Goal: Use online tool/utility: Utilize a website feature to perform a specific function

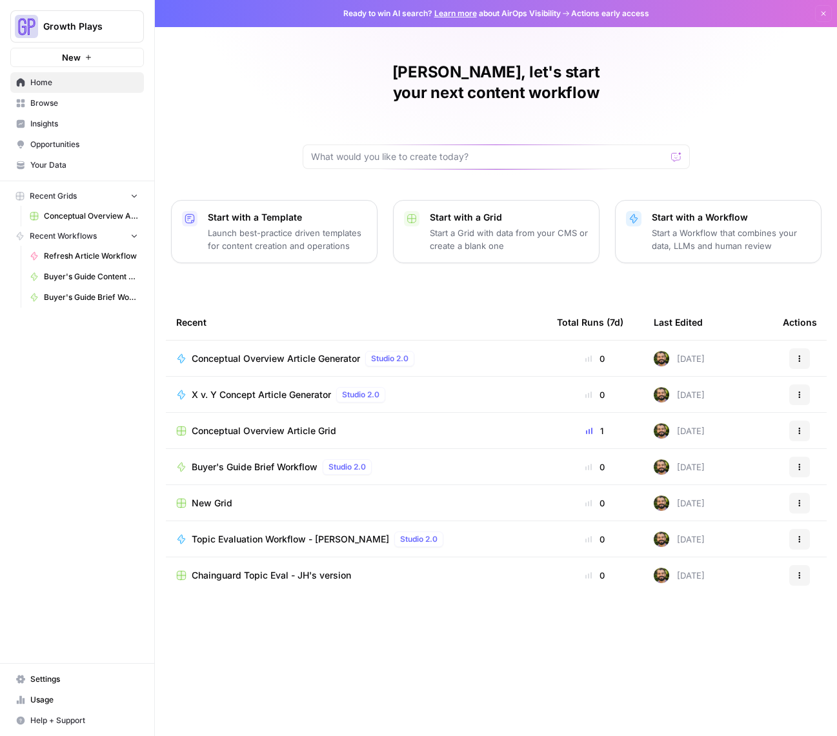
click at [56, 166] on span "Your Data" at bounding box center [84, 165] width 108 height 12
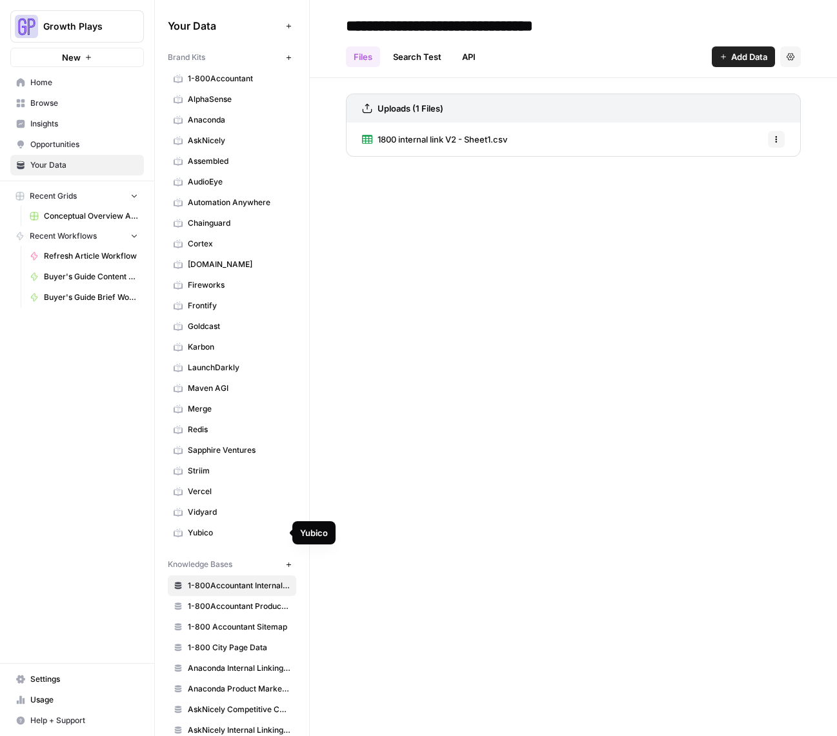
click at [233, 511] on span "Vidyard" at bounding box center [239, 512] width 103 height 12
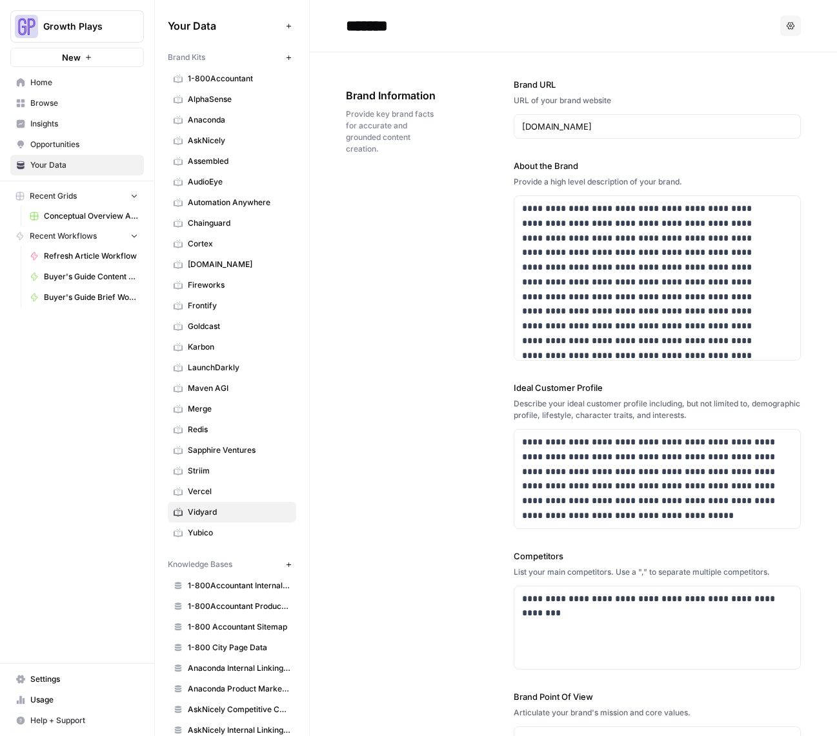
click at [486, 324] on div "**********" at bounding box center [573, 467] width 455 height 830
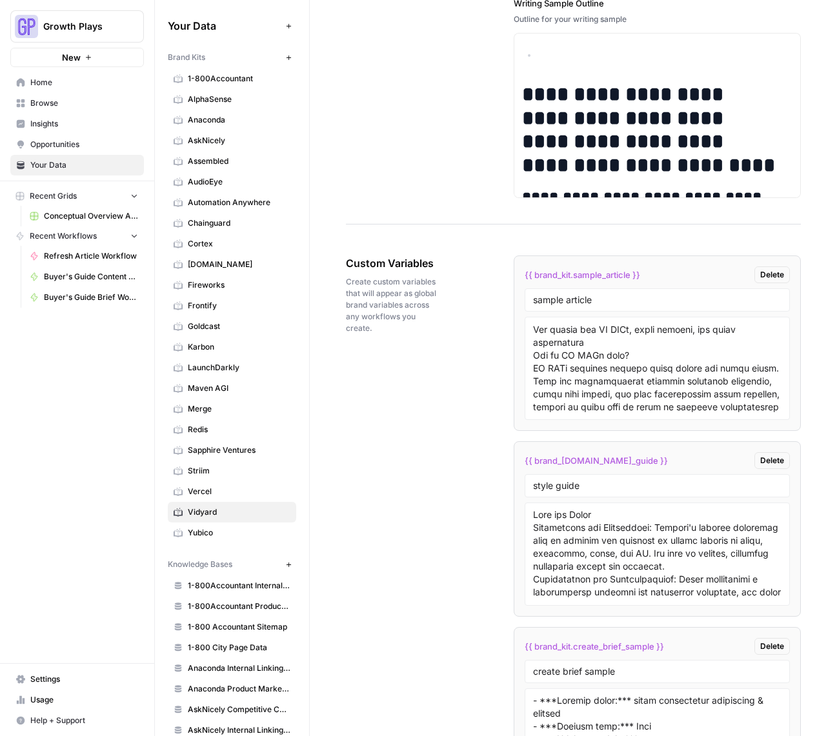
scroll to position [2593, 0]
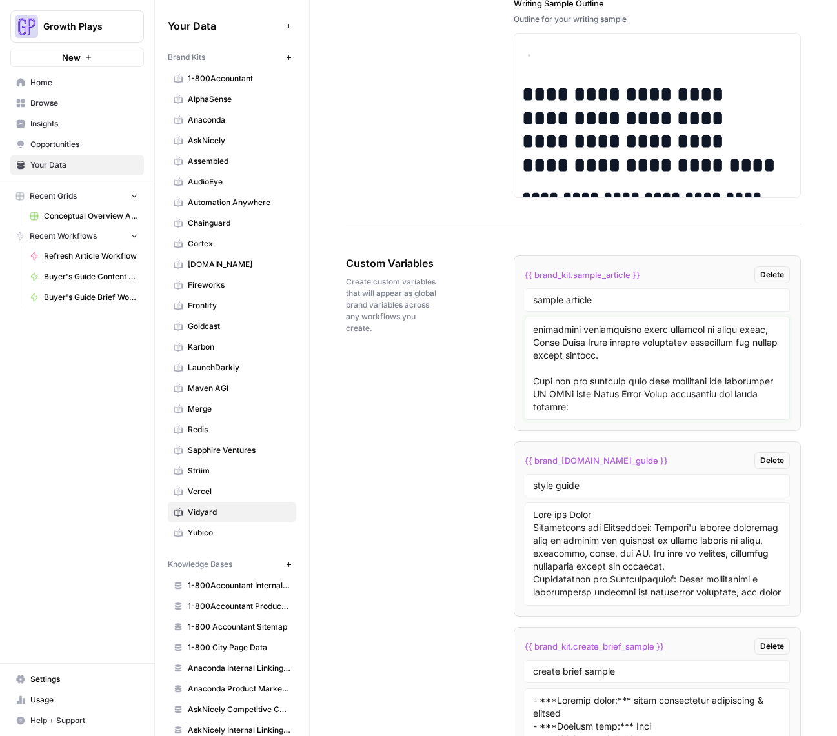
click at [664, 368] on textarea at bounding box center [657, 369] width 248 height 92
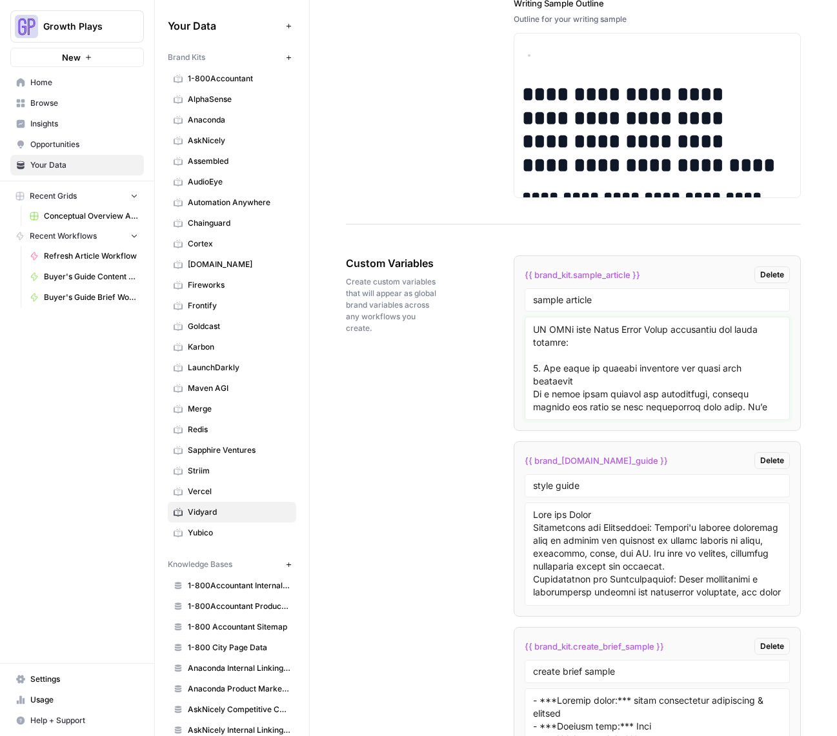
click at [562, 366] on textarea at bounding box center [657, 369] width 248 height 92
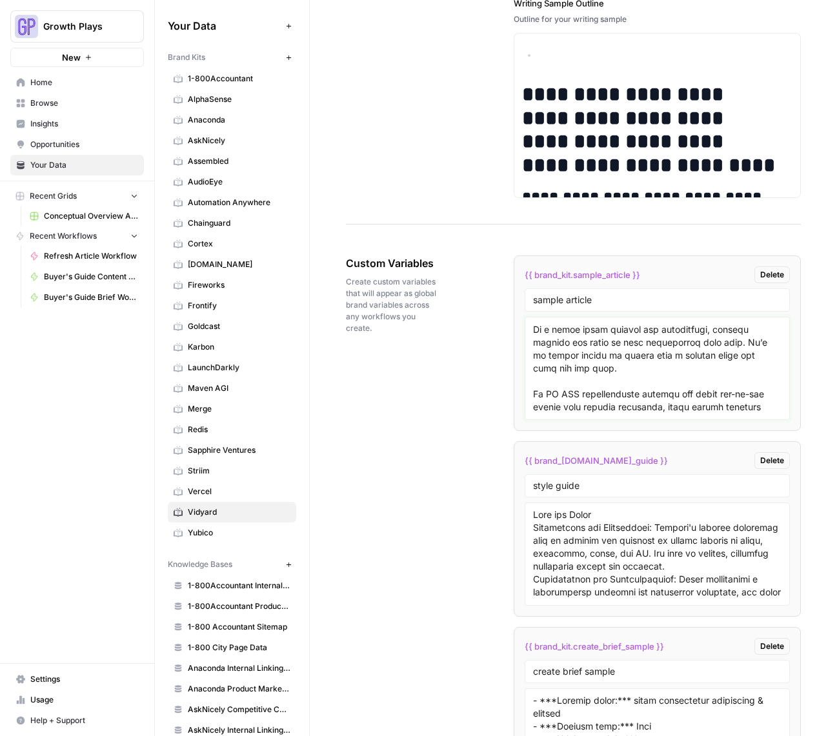
click at [597, 363] on textarea at bounding box center [657, 369] width 248 height 92
click at [672, 370] on textarea at bounding box center [657, 369] width 248 height 92
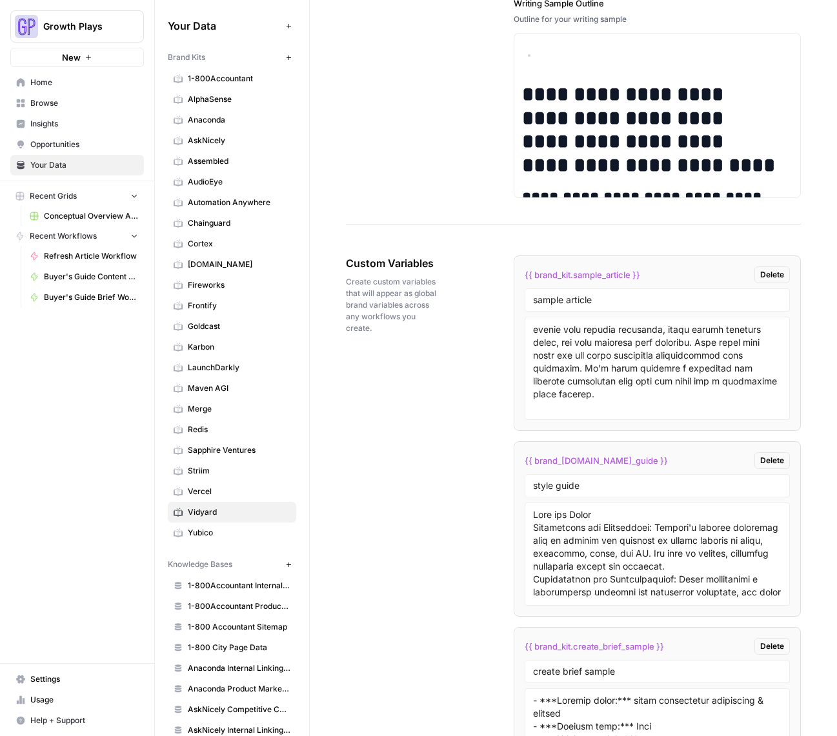
scroll to position [5548, 0]
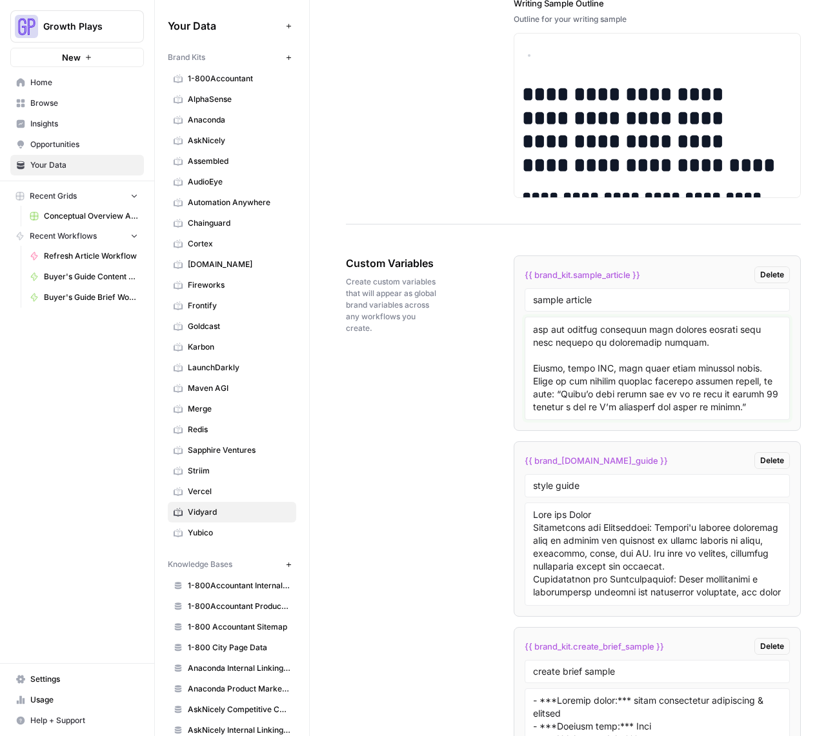
click at [569, 370] on textarea at bounding box center [657, 369] width 248 height 92
click at [606, 381] on textarea at bounding box center [657, 369] width 248 height 92
type textarea "LO IPSu dolorsit ametc adipi eli seddoei temporincididun ut laboree dolo magna …"
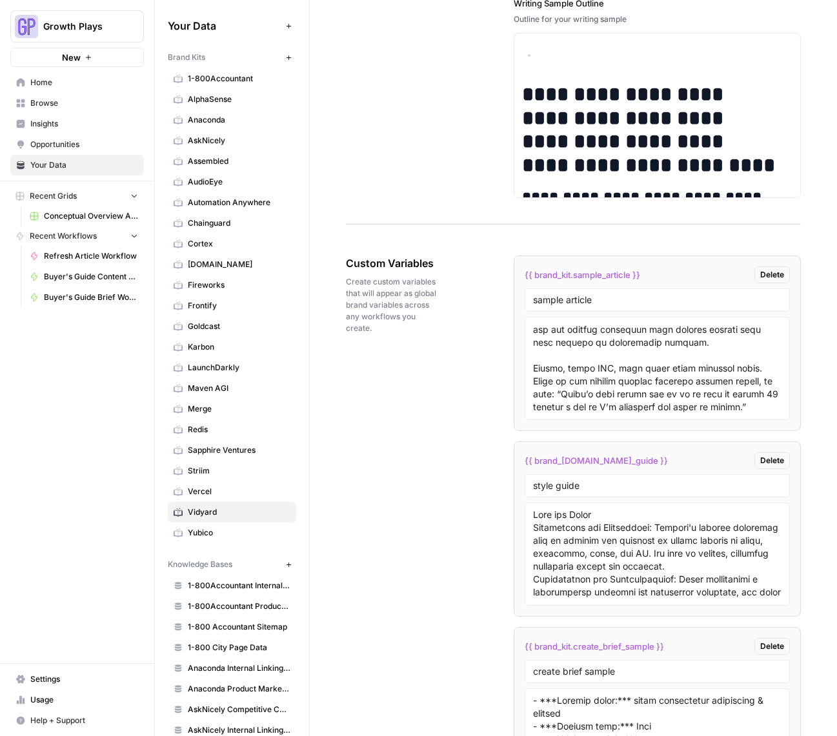
scroll to position [451, 0]
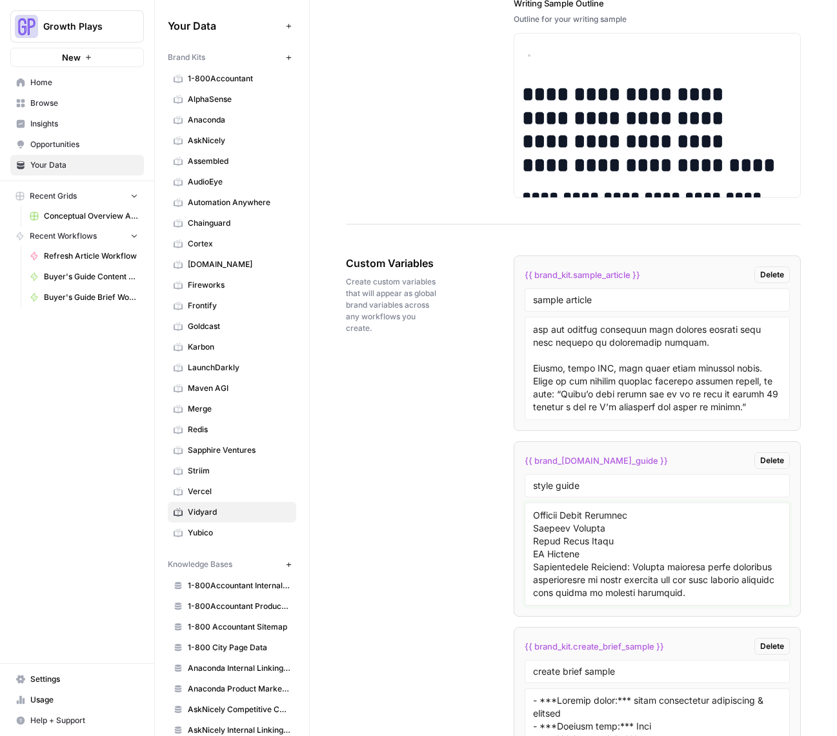
click at [570, 555] on textarea at bounding box center [657, 554] width 248 height 92
type textarea "Tone and Voice Informative and Educational: [PERSON_NAME]'s content primarily a…"
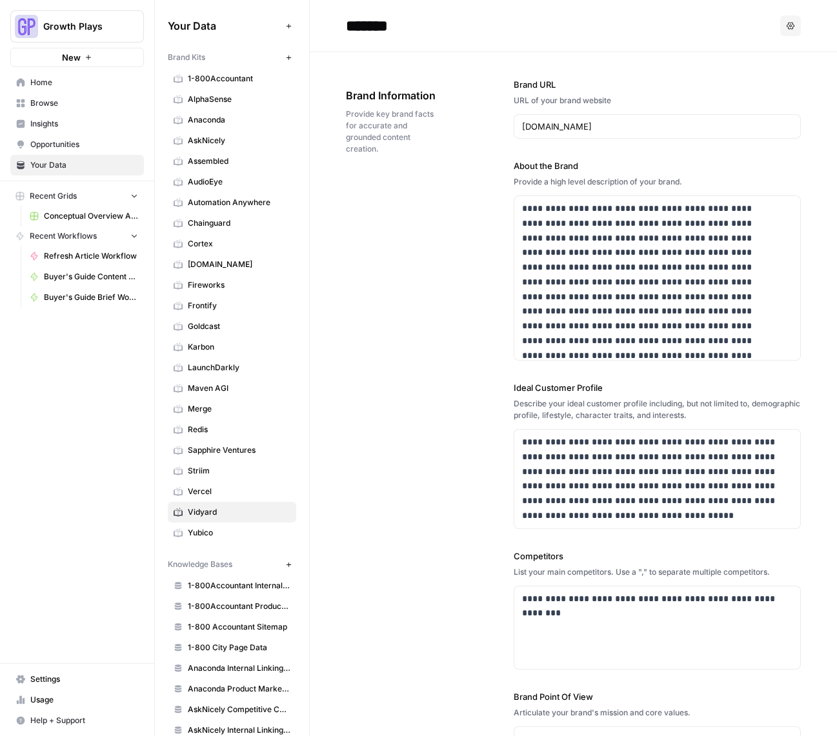
scroll to position [2227, 0]
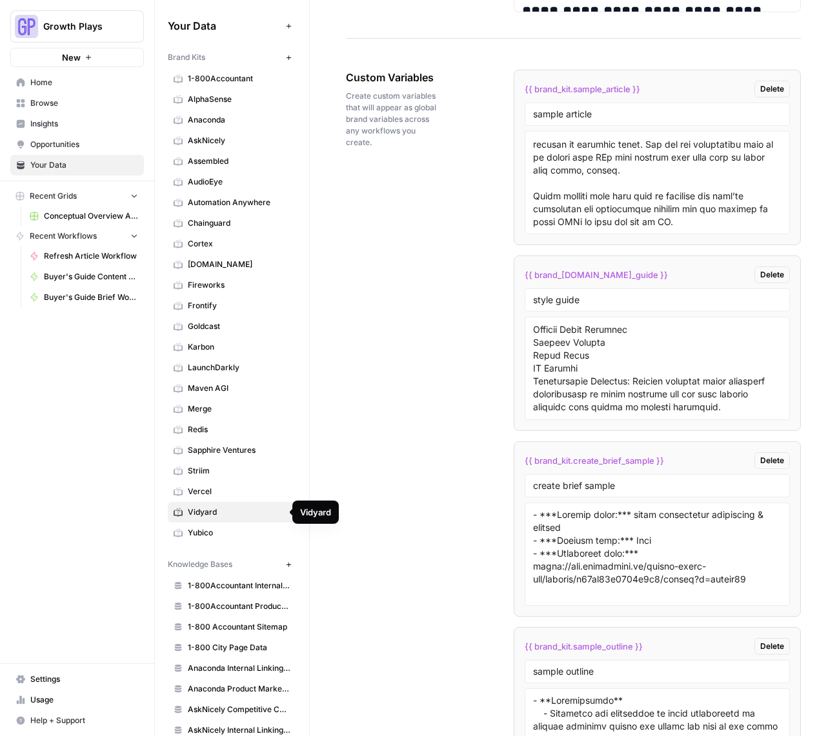
click at [200, 494] on span "Vercel" at bounding box center [239, 492] width 103 height 12
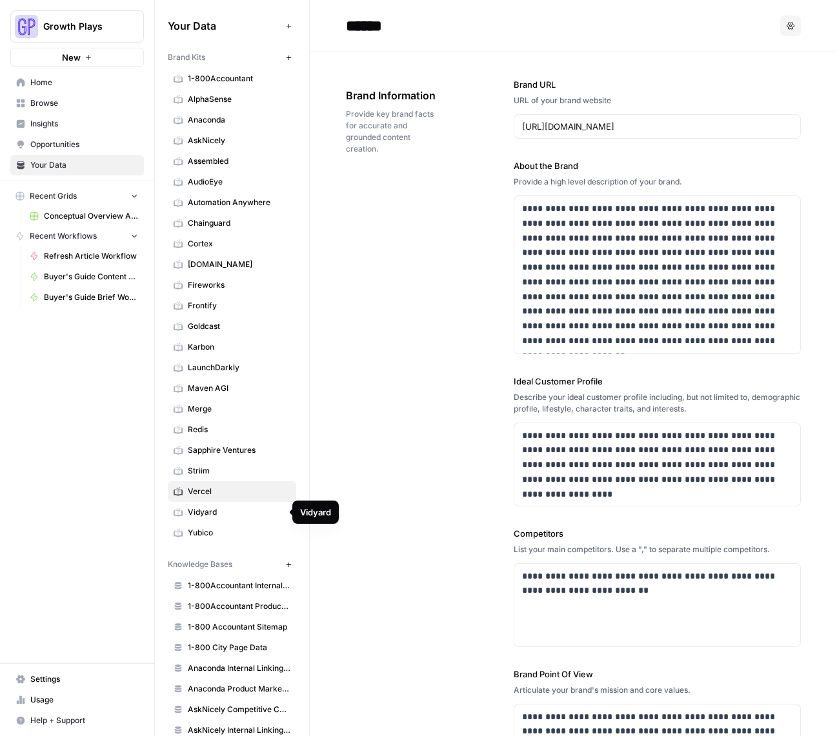
click at [203, 507] on span "Vidyard" at bounding box center [239, 512] width 103 height 12
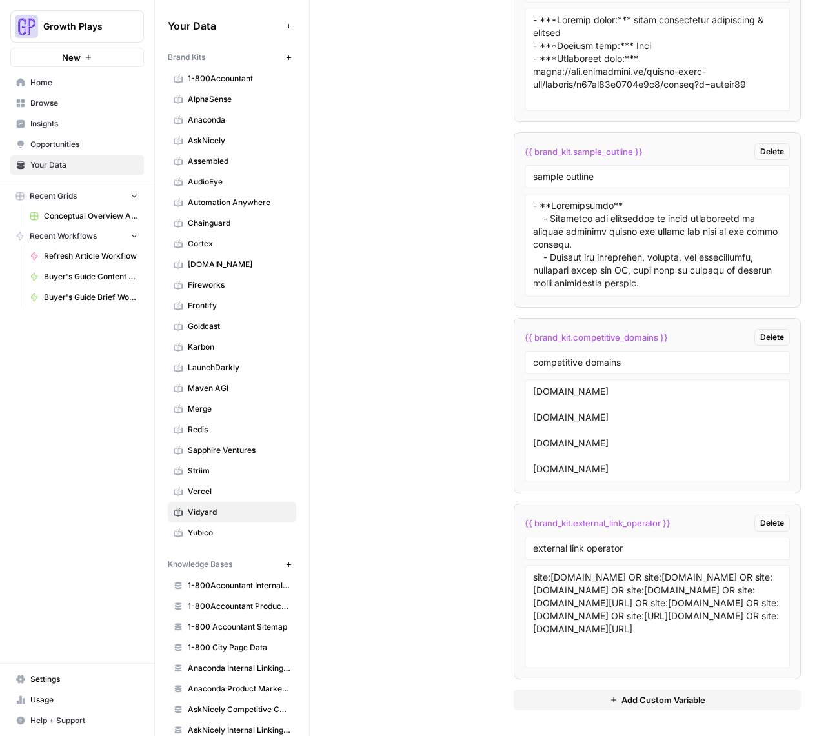
scroll to position [2041, 0]
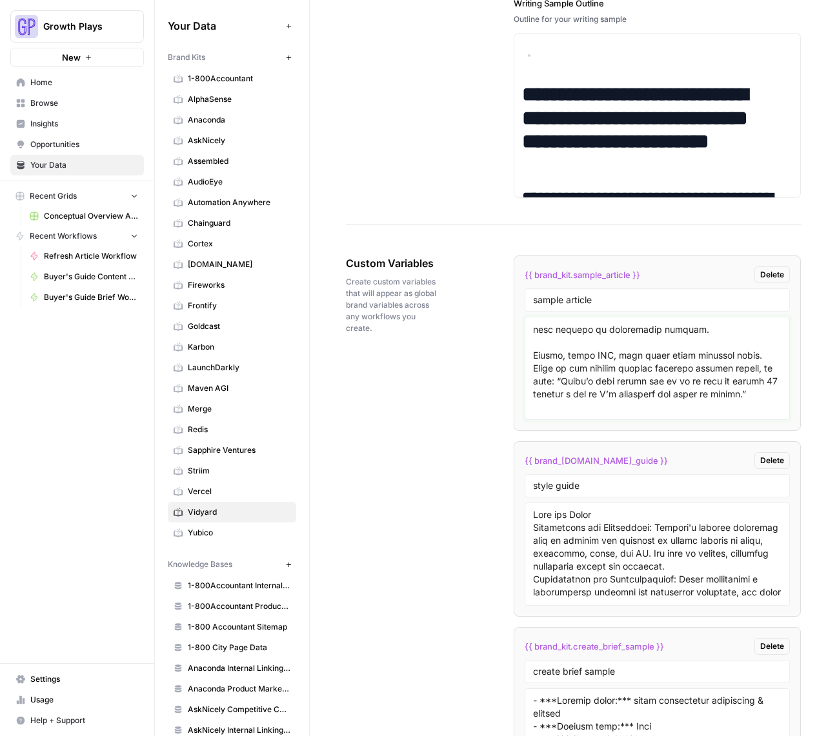
click at [599, 366] on textarea at bounding box center [657, 369] width 248 height 92
click at [606, 368] on textarea at bounding box center [657, 369] width 248 height 92
type textarea "LO IPSu dolorsit ametc adipi eli seddoei temporincididun ut laboree dolo magna …"
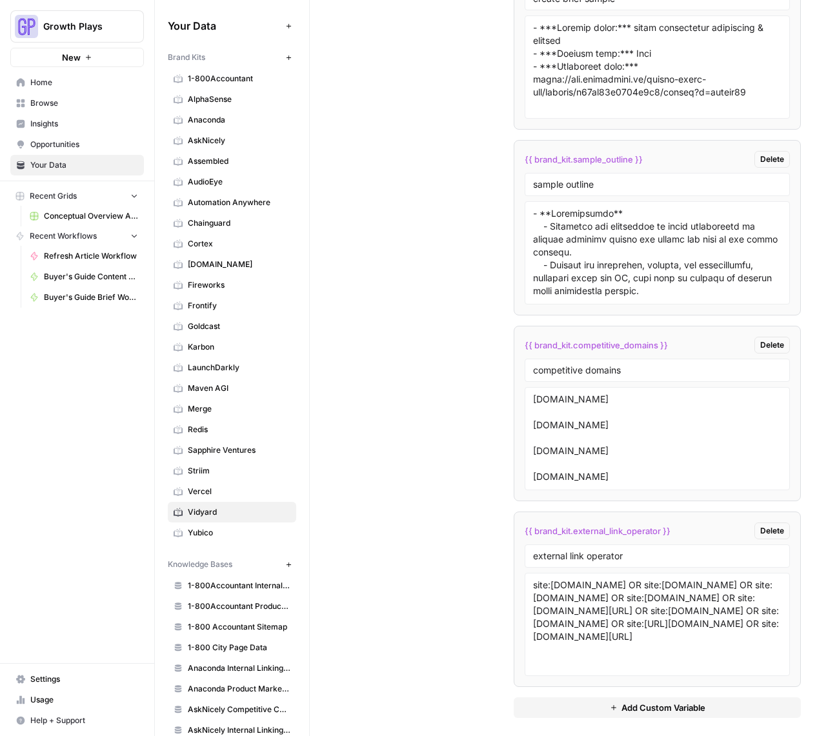
scroll to position [2722, 0]
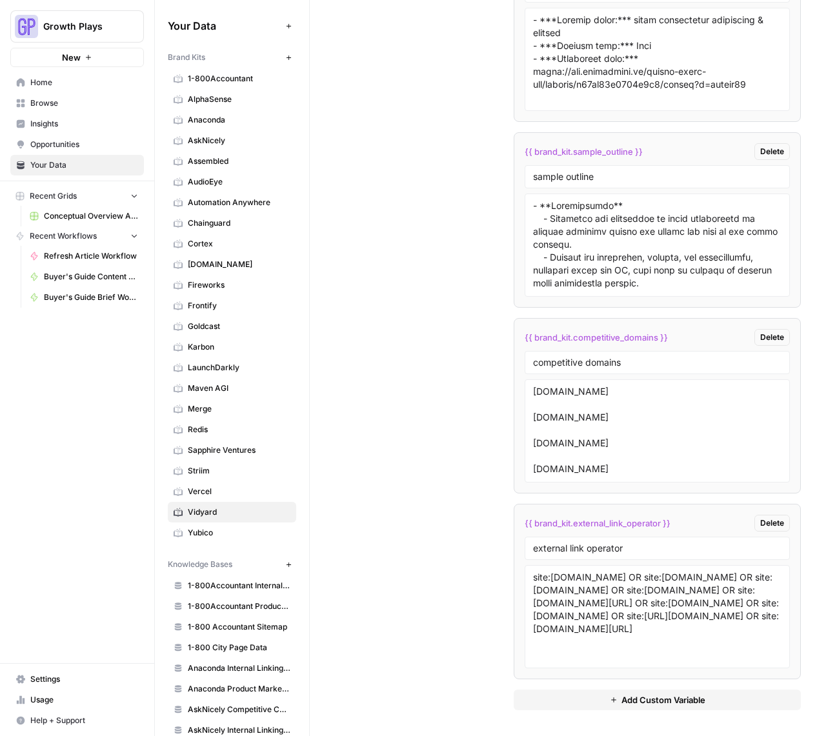
click at [117, 518] on div "Growth Plays New Home Browse Insights Opportunities Your Data Recent Grids Conc…" at bounding box center [77, 368] width 154 height 736
click at [37, 84] on span "Home" at bounding box center [84, 83] width 108 height 12
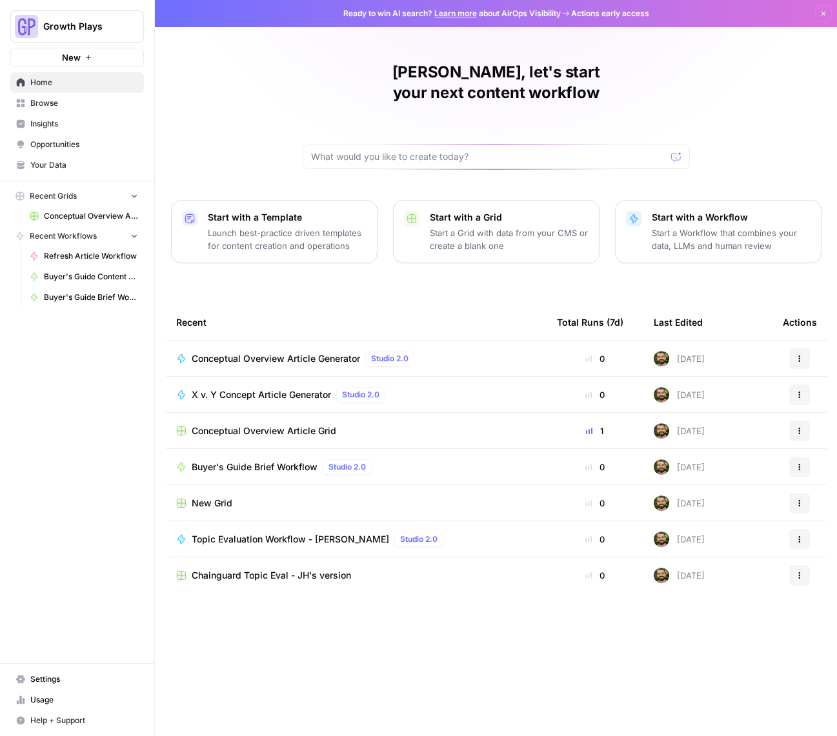
click at [308, 388] on span "X v. Y Concept Article Generator" at bounding box center [261, 394] width 139 height 13
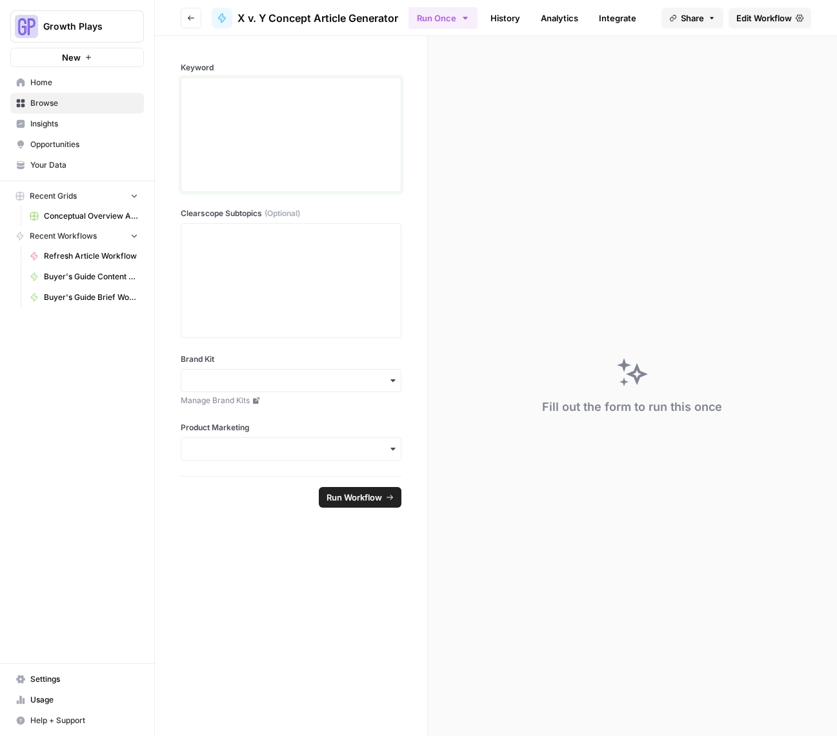
click at [252, 130] on div at bounding box center [291, 134] width 204 height 103
click at [237, 288] on div at bounding box center [291, 280] width 204 height 103
click at [258, 91] on p "**********" at bounding box center [291, 89] width 204 height 13
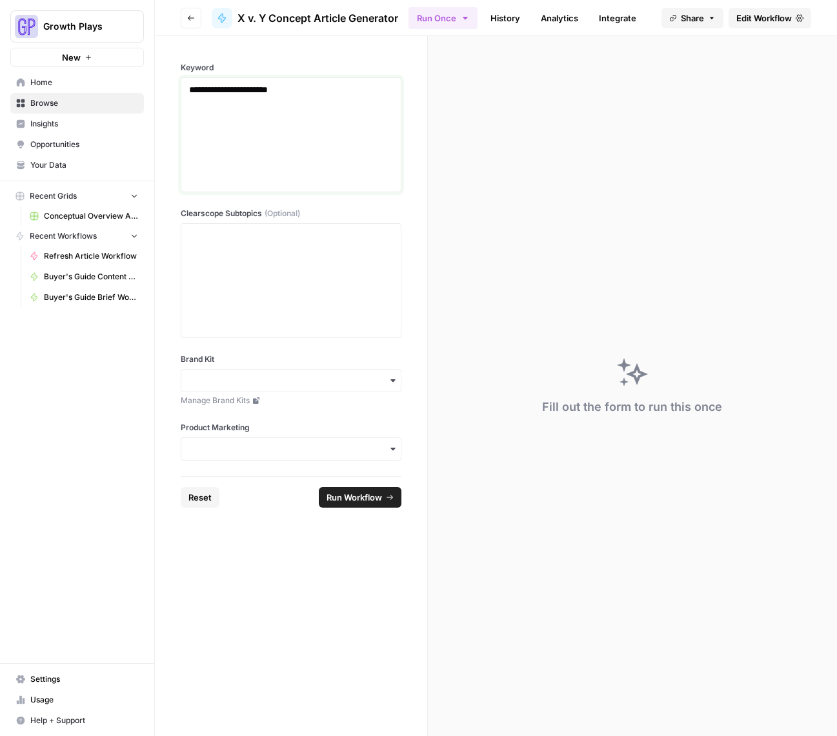
copy p "**********"
click at [310, 386] on input "Brand Kit" at bounding box center [291, 380] width 204 height 13
click at [245, 384] on input "Brand Kit" at bounding box center [291, 380] width 204 height 13
type input "vi"
click at [232, 418] on div "Vidyard" at bounding box center [290, 415] width 219 height 25
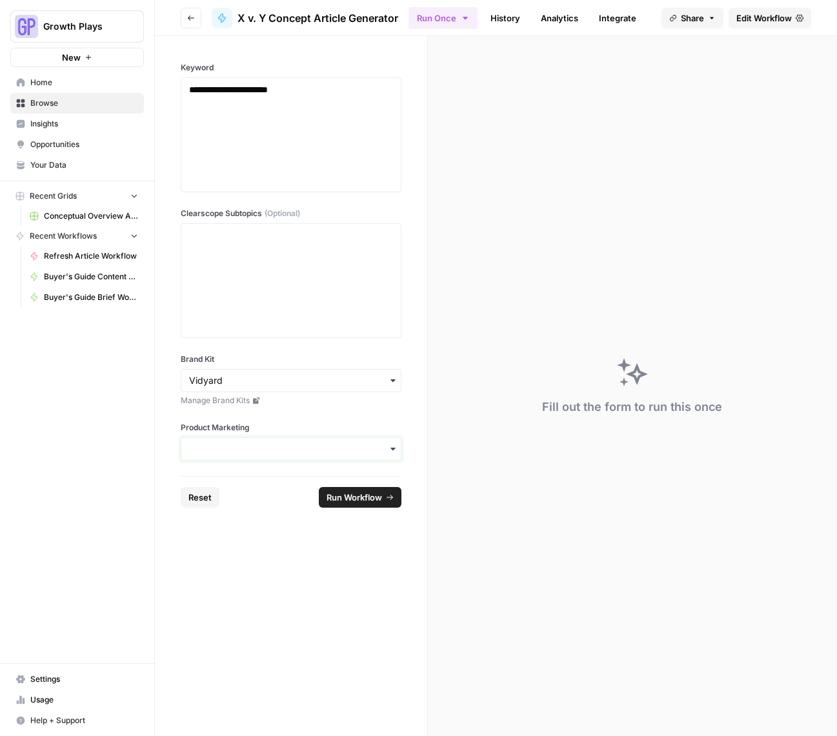
click at [272, 450] on input "Product Marketing" at bounding box center [291, 449] width 204 height 13
type input "vid"
click at [281, 488] on span "Vidyard Product Marketing Wiki" at bounding box center [281, 484] width 143 height 13
click at [348, 494] on span "Run Workflow" at bounding box center [353, 497] width 55 height 13
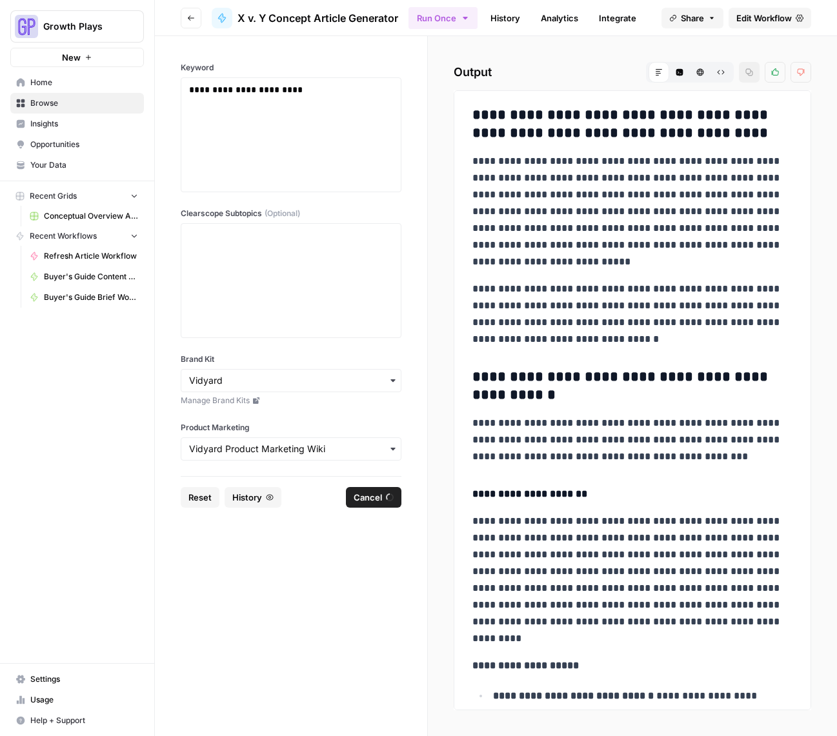
click at [321, 539] on form "**********" at bounding box center [291, 386] width 273 height 700
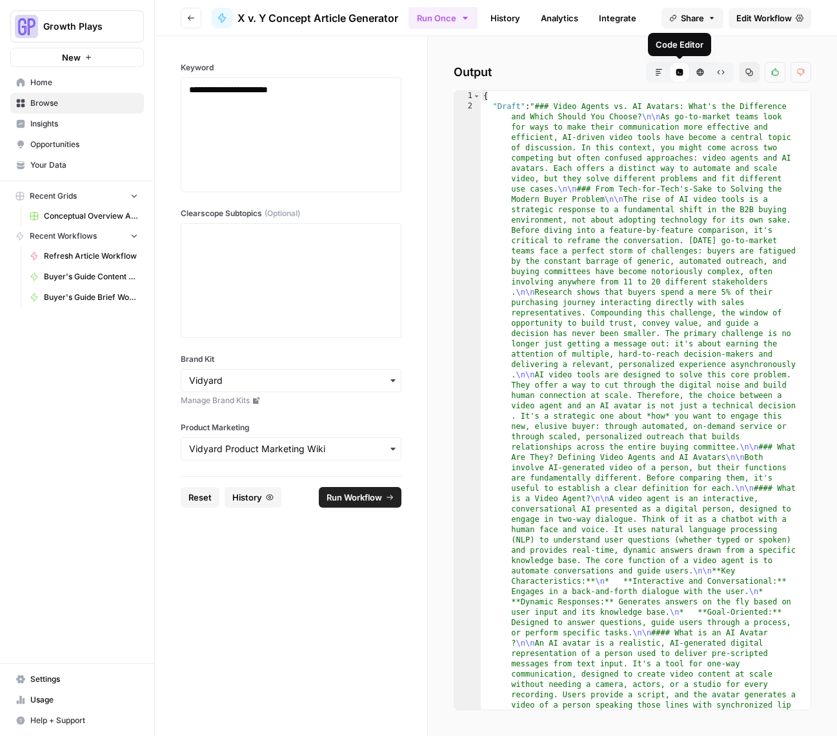
click at [663, 70] on button "Markdown" at bounding box center [658, 72] width 21 height 21
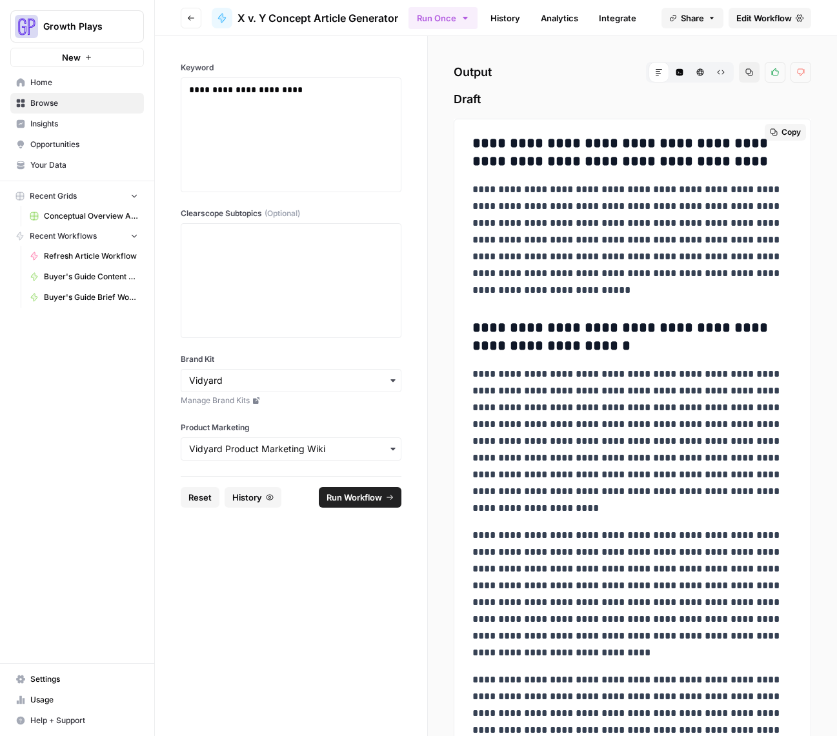
click at [781, 132] on span "Copy" at bounding box center [790, 132] width 19 height 12
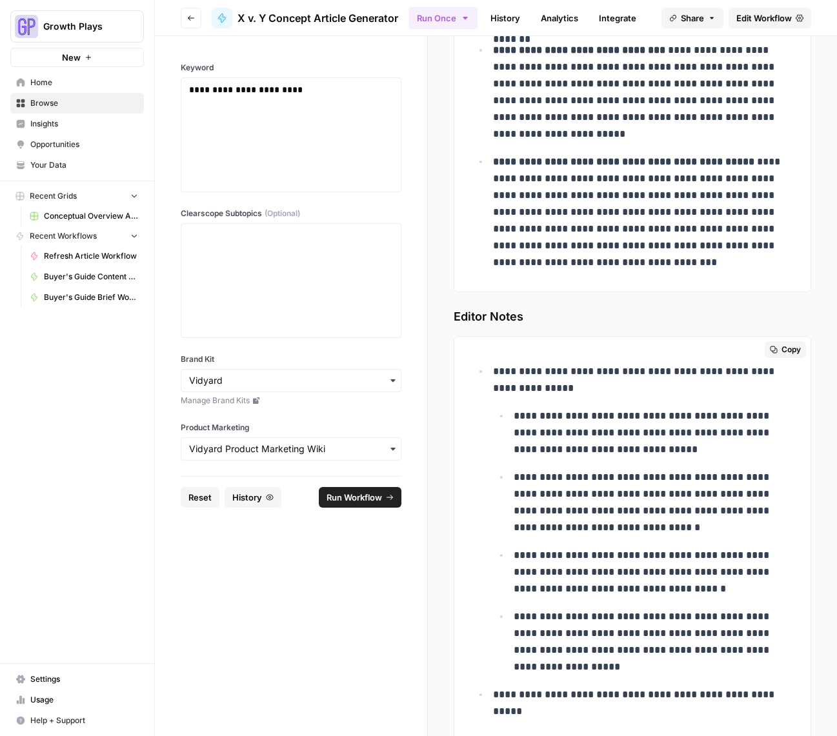
scroll to position [6735, 0]
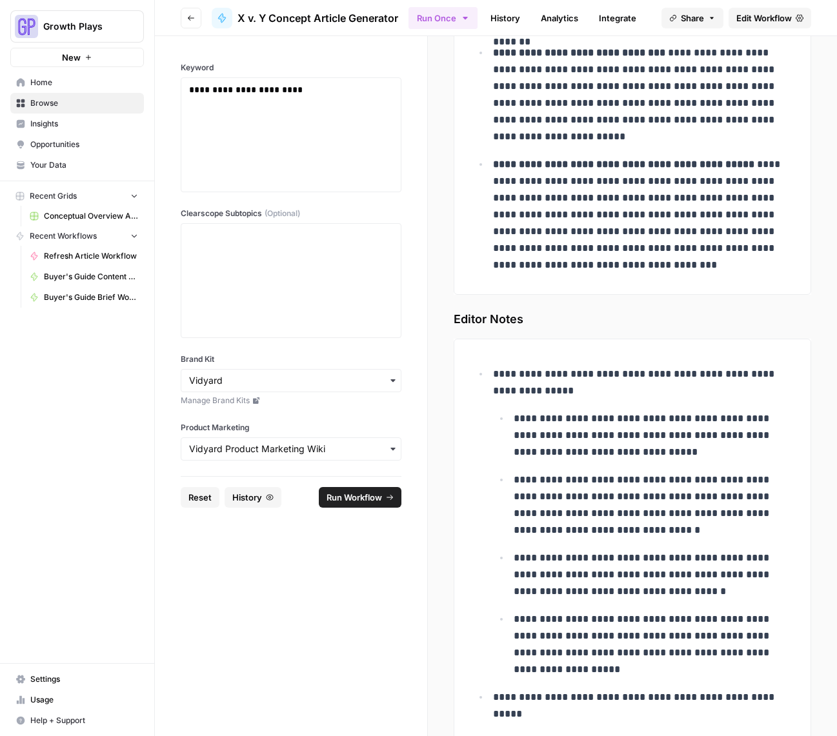
drag, startPoint x: 470, startPoint y: 142, endPoint x: 707, endPoint y: 272, distance: 270.0
copy div "**********"
drag, startPoint x: 526, startPoint y: 319, endPoint x: 455, endPoint y: 318, distance: 71.6
click at [455, 318] on span "Editor Notes" at bounding box center [632, 319] width 357 height 18
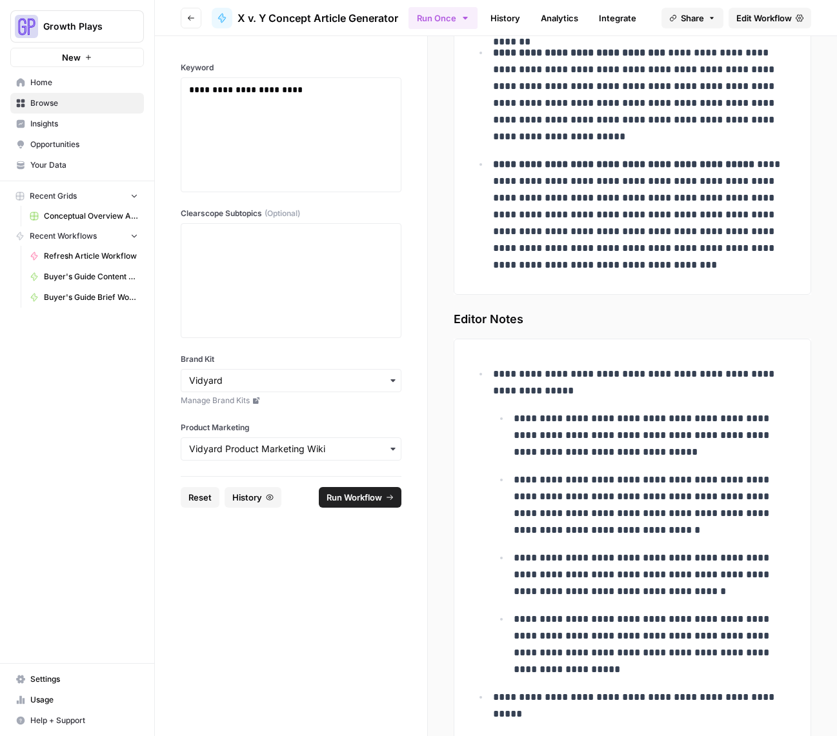
copy span "Editor Notes"
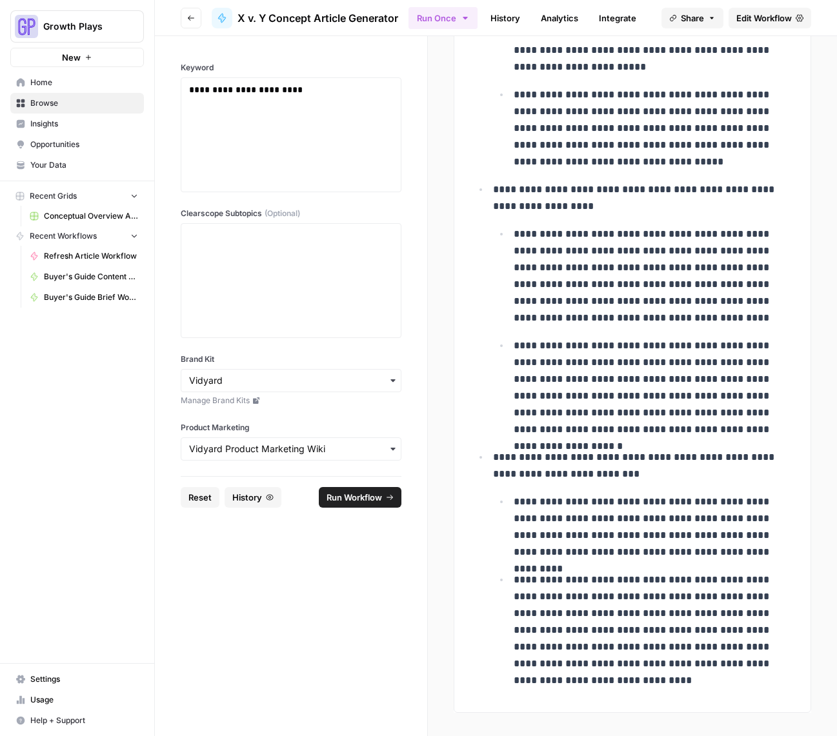
scroll to position [8506, 0]
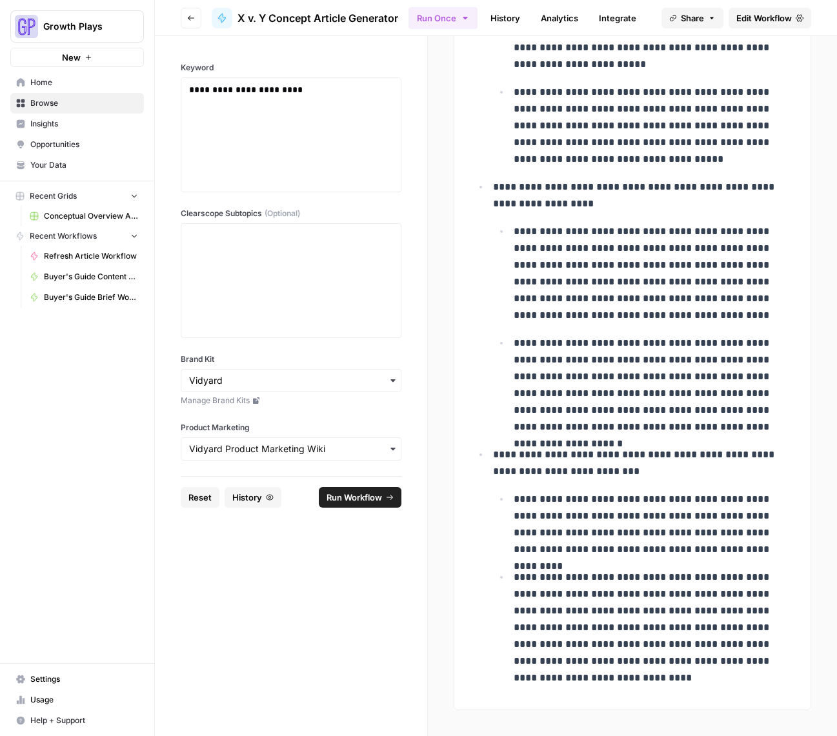
drag, startPoint x: 492, startPoint y: 285, endPoint x: 615, endPoint y: 690, distance: 424.1
copy ul "**********"
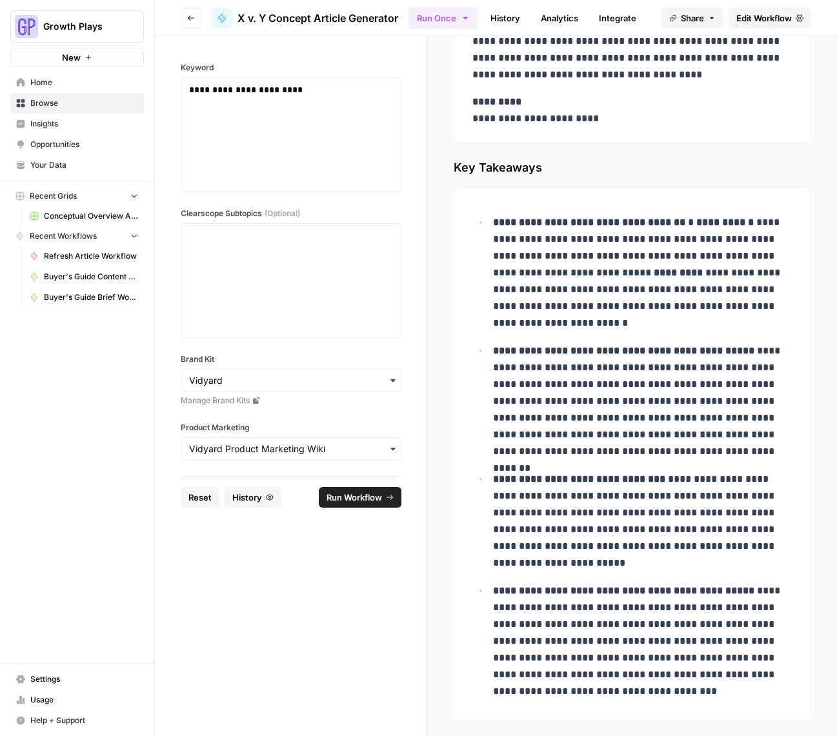
scroll to position [6347, 0]
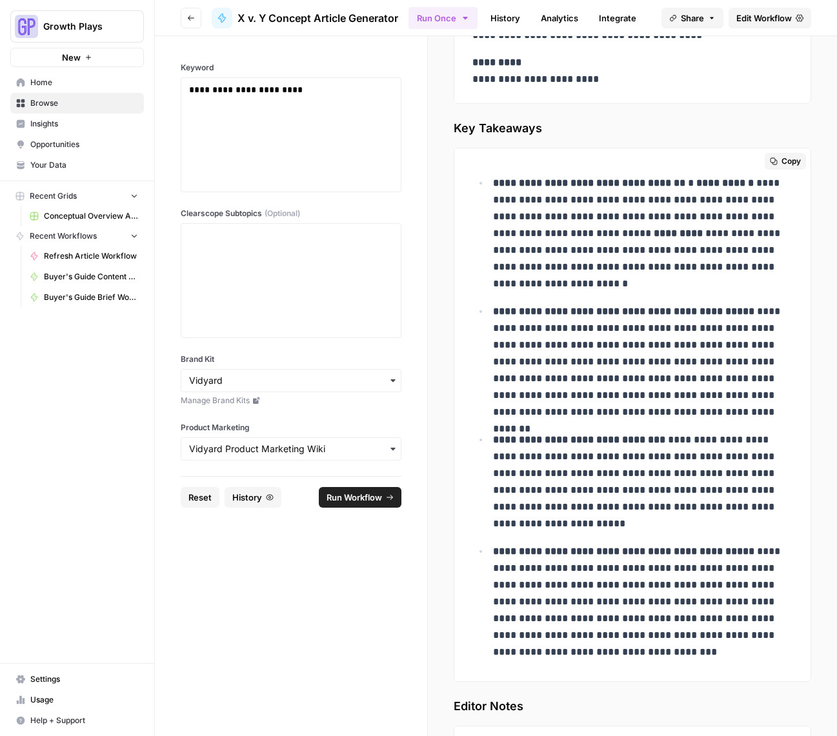
drag, startPoint x: 714, startPoint y: 654, endPoint x: 483, endPoint y: 183, distance: 524.6
click at [483, 183] on ul "**********" at bounding box center [632, 417] width 320 height 486
drag, startPoint x: 550, startPoint y: 135, endPoint x: 455, endPoint y: 132, distance: 94.9
click at [455, 132] on span "Key Takeaways" at bounding box center [632, 128] width 357 height 18
copy span "Key Takeaways"
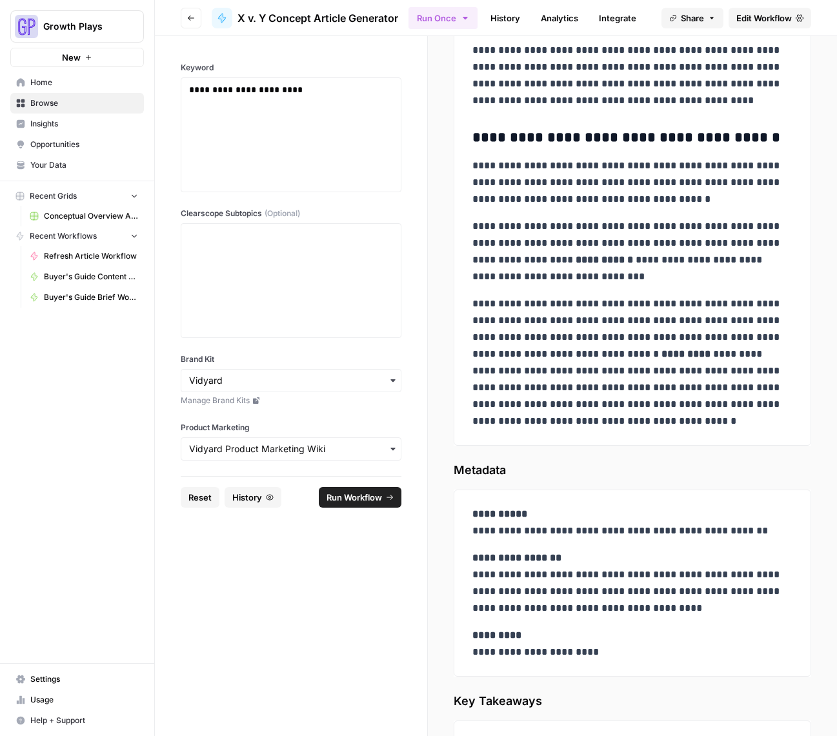
scroll to position [5773, 0]
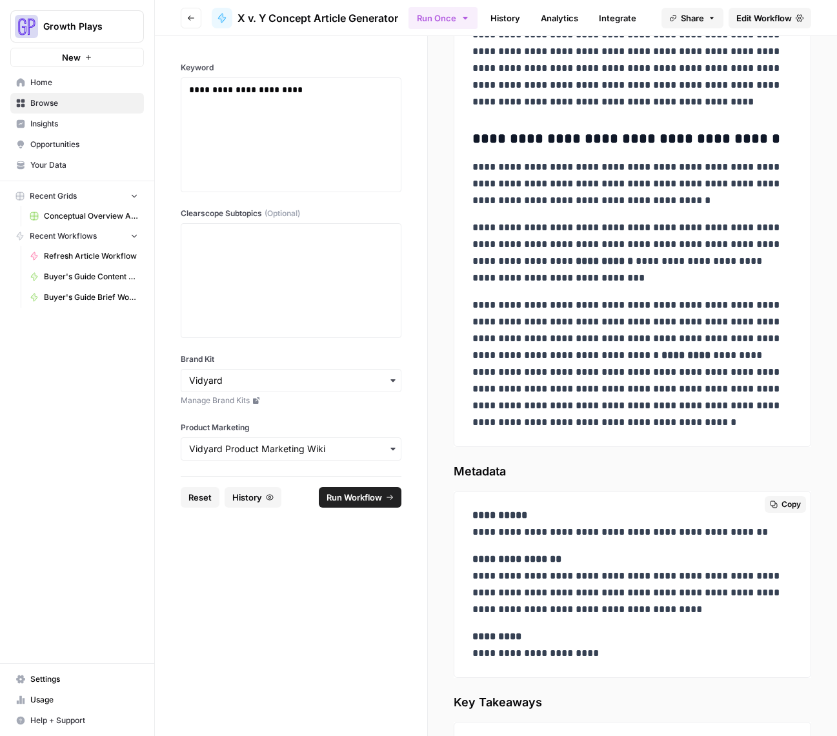
drag, startPoint x: 610, startPoint y: 657, endPoint x: 598, endPoint y: 657, distance: 12.3
click at [610, 657] on p "**********" at bounding box center [627, 645] width 310 height 34
drag, startPoint x: 596, startPoint y: 657, endPoint x: 467, endPoint y: 519, distance: 189.5
click at [467, 519] on div "**********" at bounding box center [633, 584] width 336 height 165
copy div "**********"
